Goal: Information Seeking & Learning: Learn about a topic

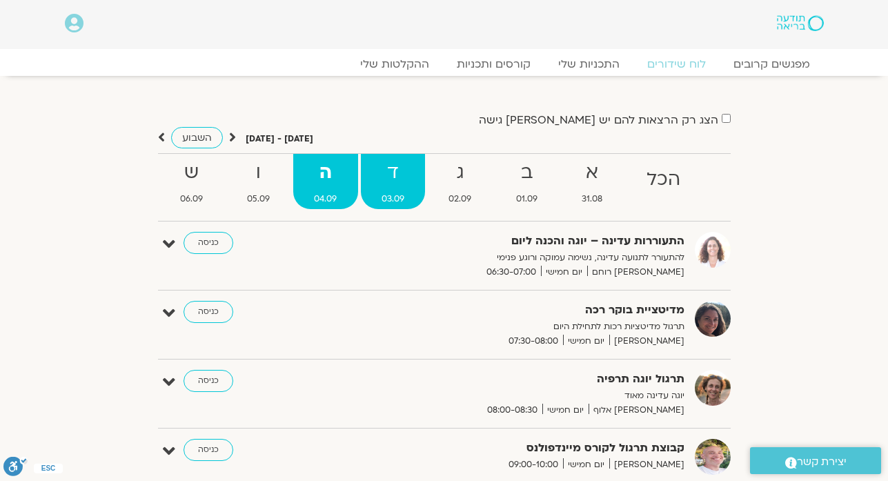
click at [399, 169] on strong "ד" at bounding box center [393, 172] width 64 height 31
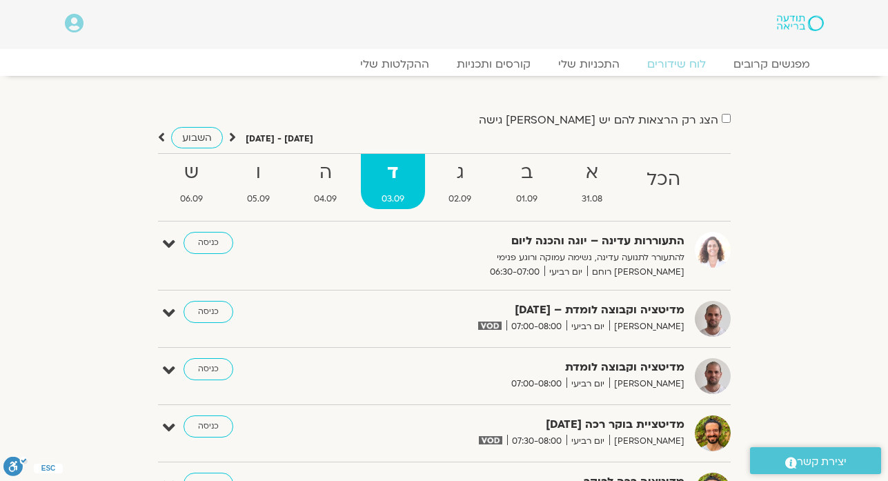
click at [229, 138] on icon at bounding box center [232, 137] width 7 height 14
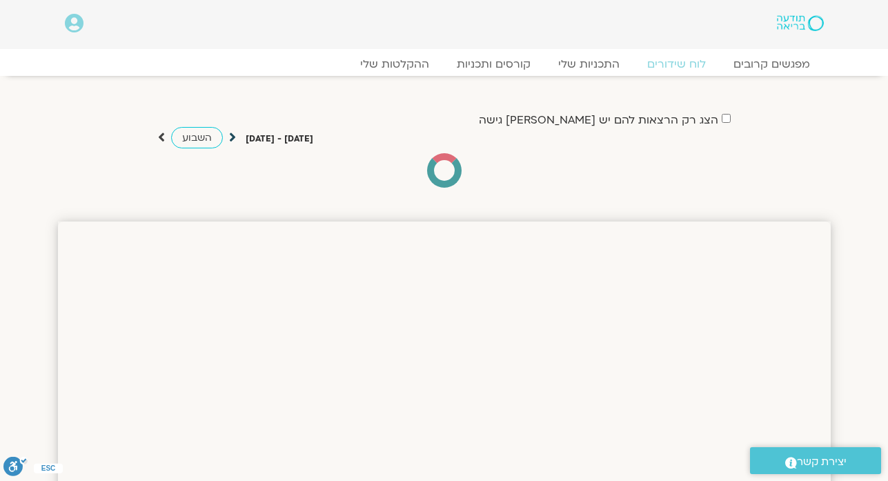
click at [229, 139] on icon at bounding box center [232, 137] width 7 height 14
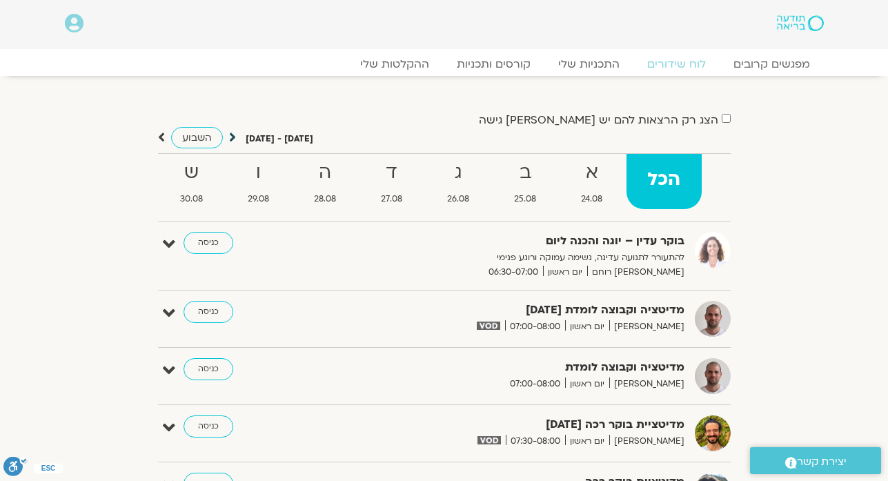
click at [232, 139] on icon at bounding box center [232, 137] width 7 height 14
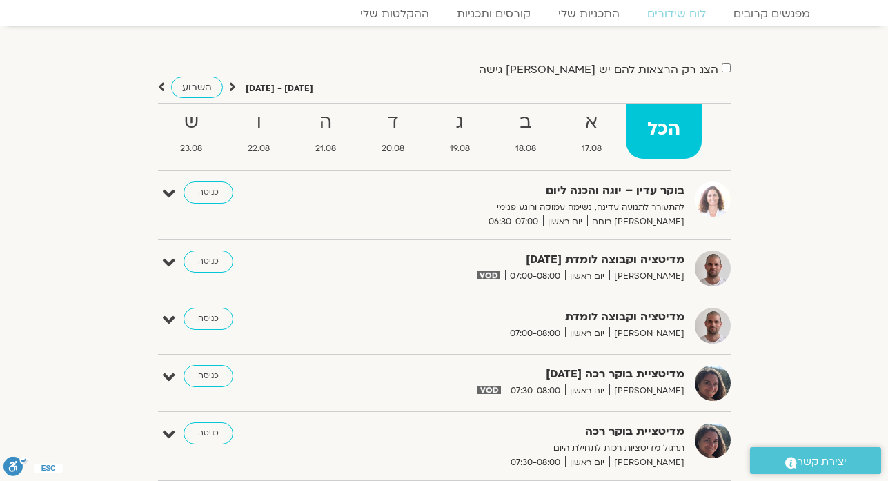
scroll to position [110, 0]
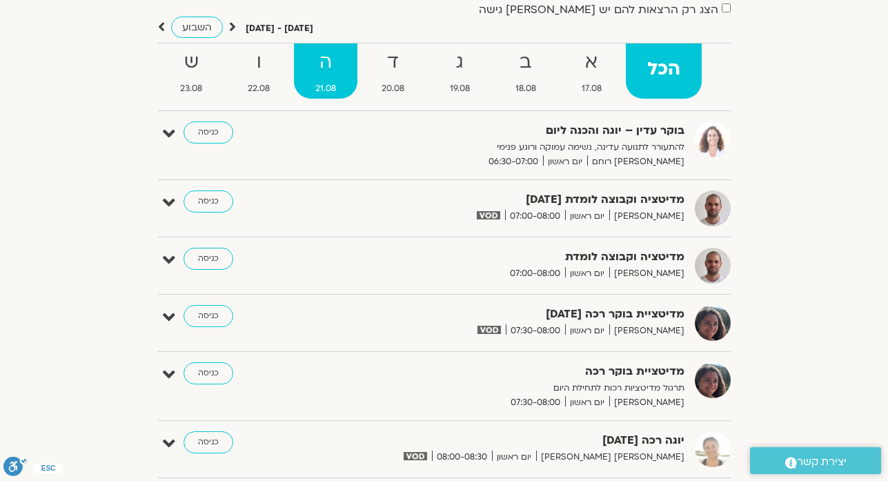
click at [322, 59] on strong "ה" at bounding box center [326, 62] width 64 height 31
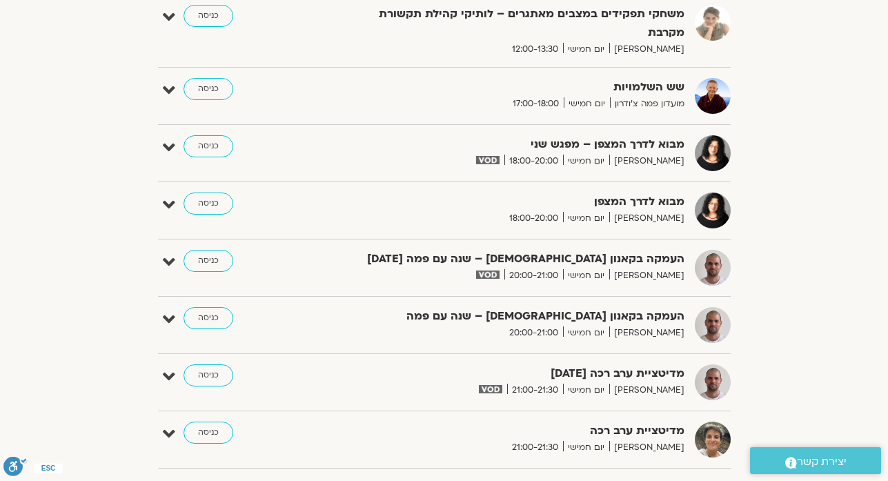
scroll to position [801, 0]
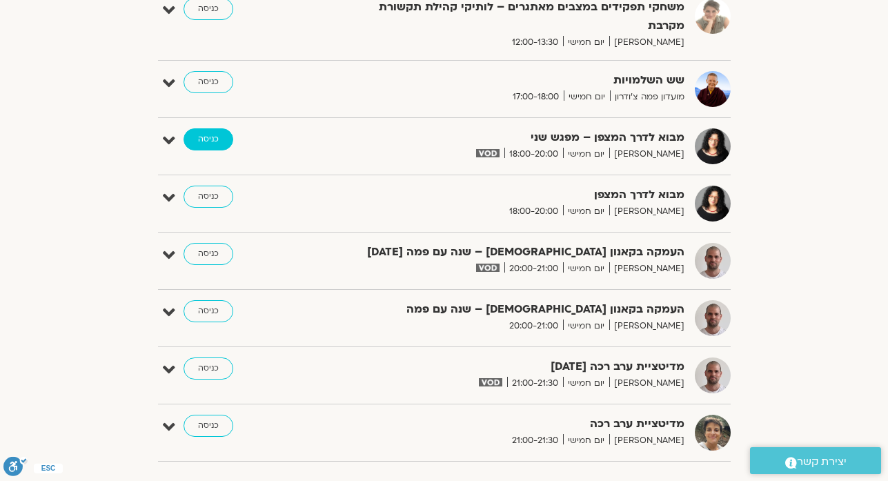
click at [213, 139] on link "כניסה" at bounding box center [209, 139] width 50 height 22
